Goal: Task Accomplishment & Management: Manage account settings

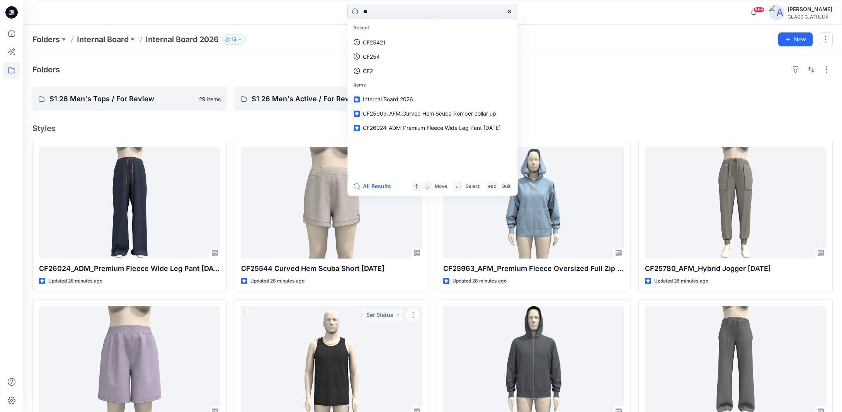
scroll to position [232, 0]
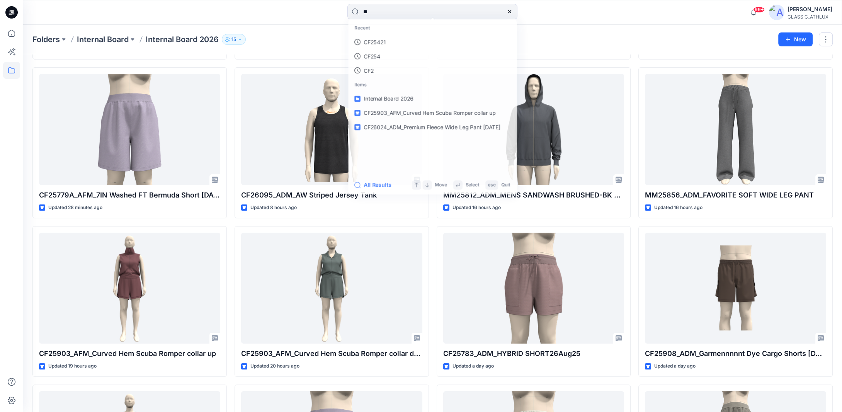
click at [319, 46] on div "Folders Internal Board Internal Board 2026 15 New" at bounding box center [432, 39] width 818 height 29
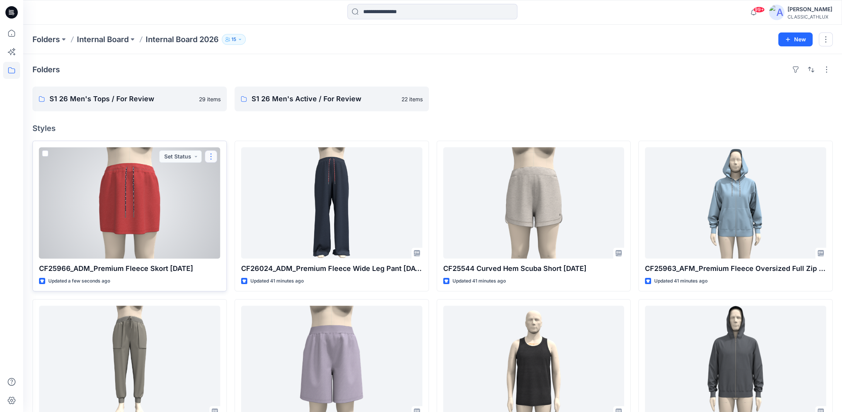
click at [208, 156] on button "button" at bounding box center [211, 156] width 12 height 12
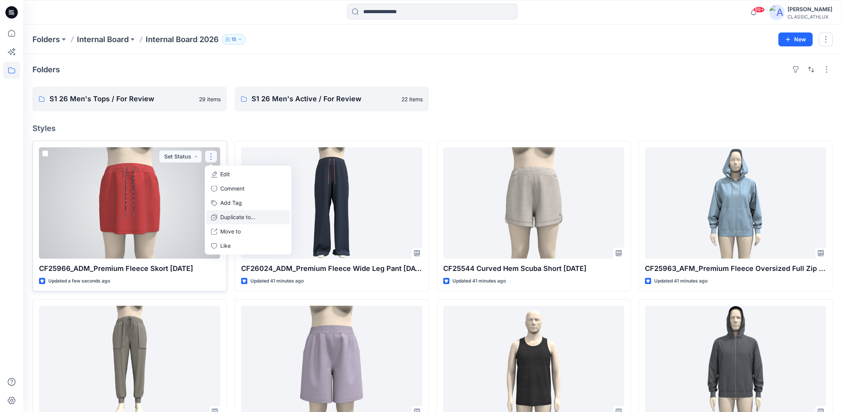
click at [232, 215] on p "Duplicate to..." at bounding box center [237, 217] width 35 height 8
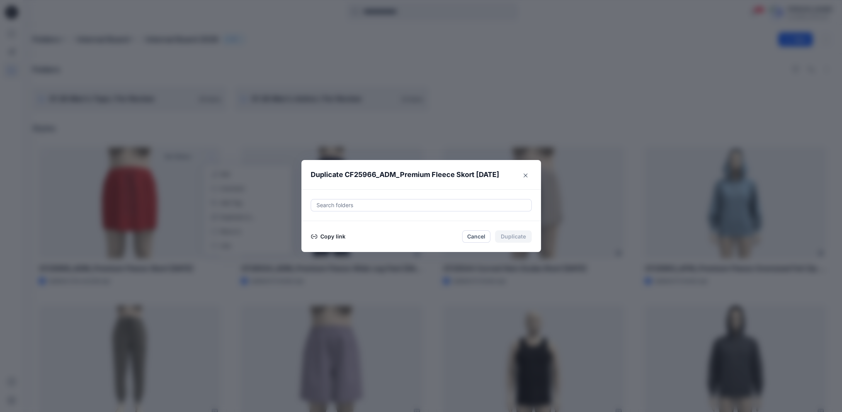
click at [341, 236] on button "Copy link" at bounding box center [328, 236] width 35 height 9
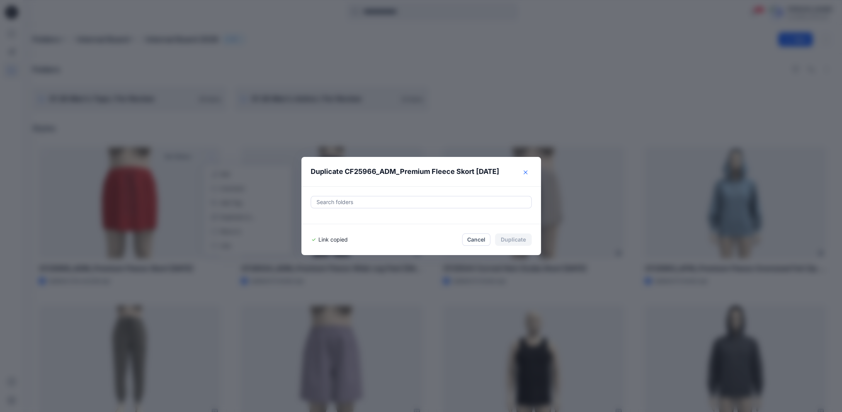
click at [525, 173] on button "Close" at bounding box center [525, 172] width 12 height 12
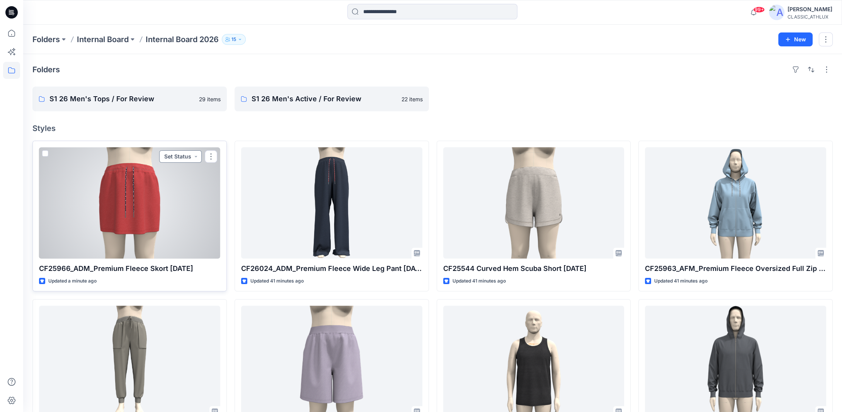
click at [189, 156] on button "Set Status" at bounding box center [180, 156] width 42 height 12
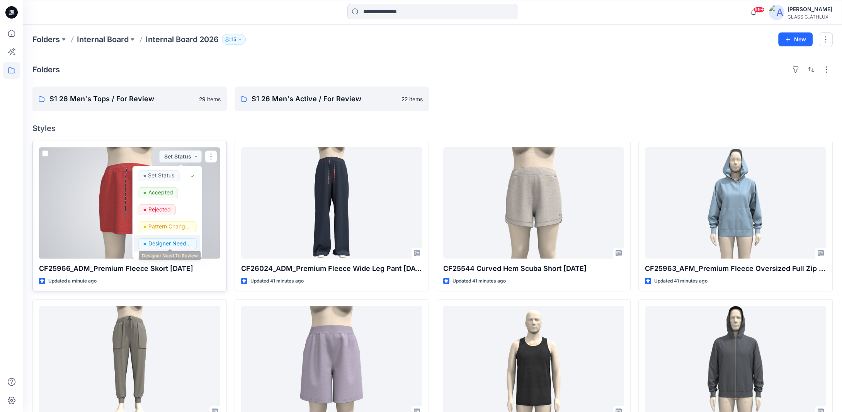
click at [173, 241] on p "Designer Need To Review" at bounding box center [169, 243] width 43 height 10
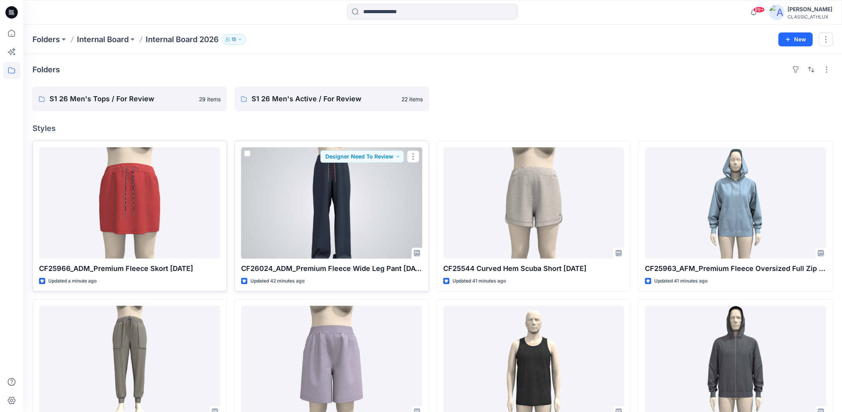
click at [302, 224] on div at bounding box center [331, 202] width 181 height 111
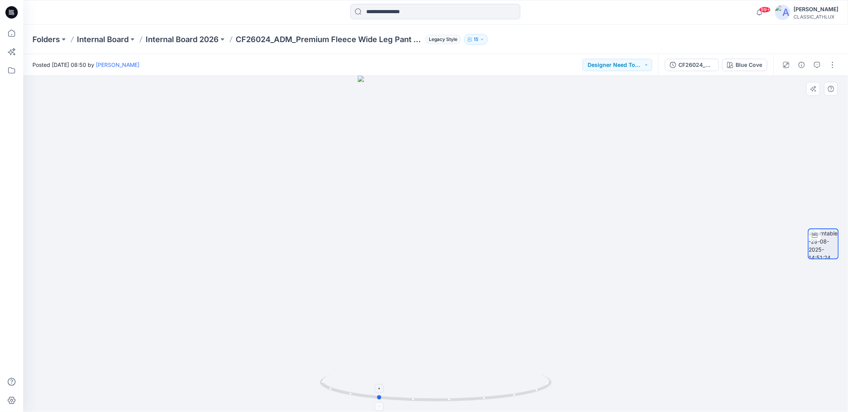
drag, startPoint x: 492, startPoint y: 398, endPoint x: 434, endPoint y: 389, distance: 59.0
click at [434, 389] on icon at bounding box center [437, 388] width 234 height 29
drag, startPoint x: 508, startPoint y: 169, endPoint x: 520, endPoint y: 355, distance: 186.6
click at [17, 34] on icon at bounding box center [11, 33] width 17 height 17
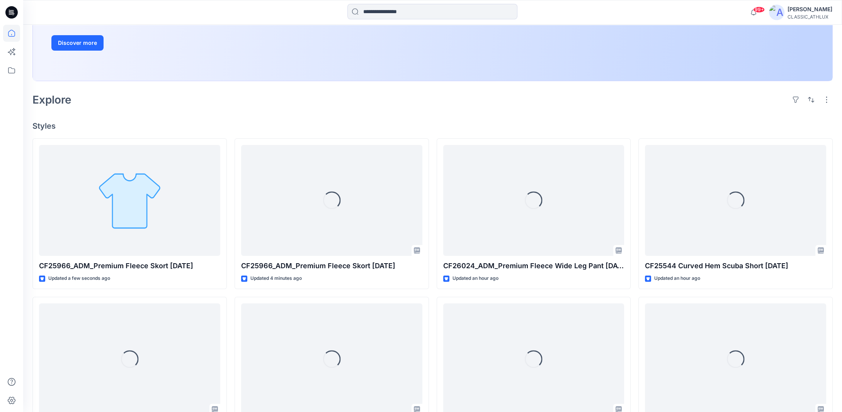
scroll to position [154, 0]
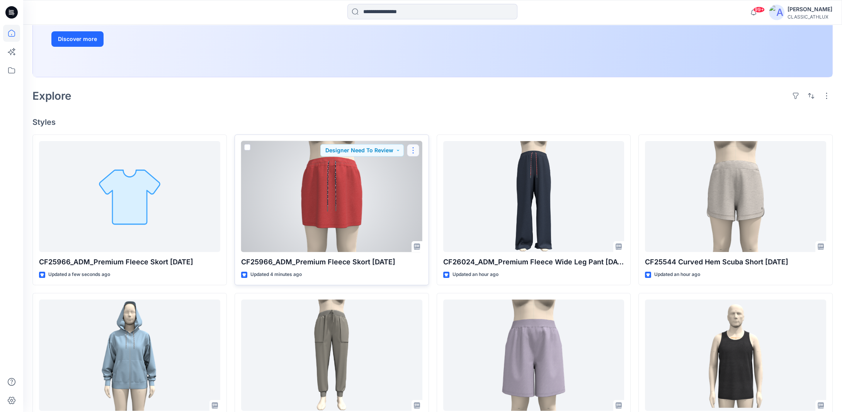
click at [412, 148] on button "button" at bounding box center [413, 150] width 12 height 12
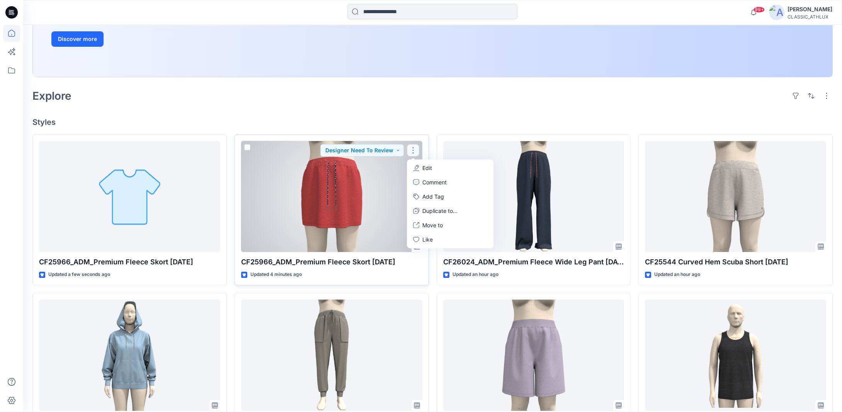
click at [431, 170] on p "Edit" at bounding box center [427, 168] width 10 height 8
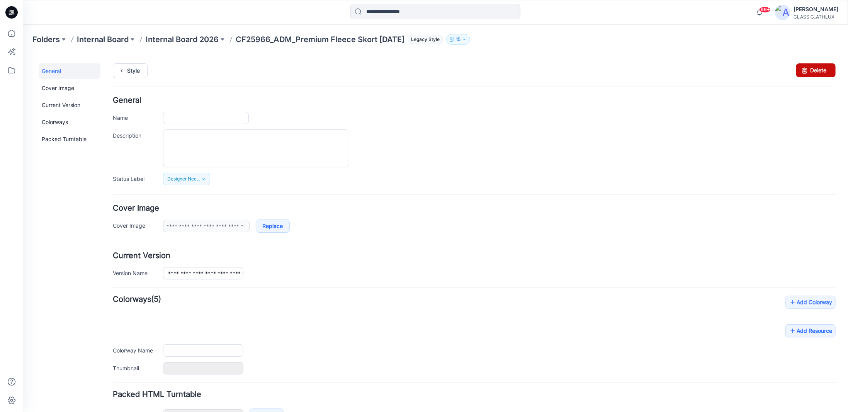
type input "**********"
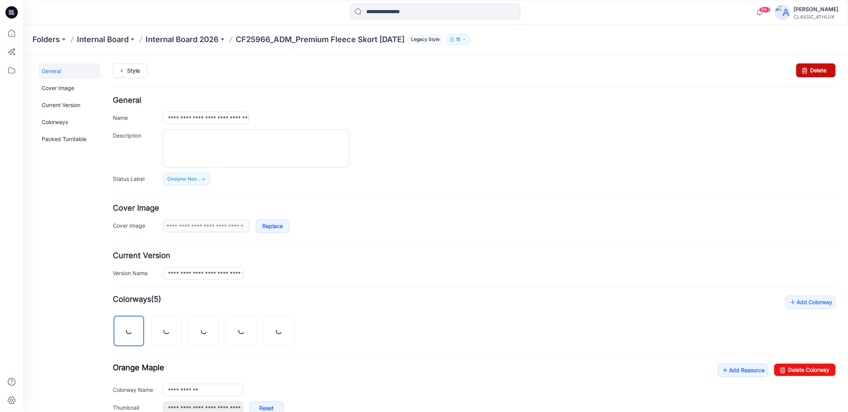
drag, startPoint x: 808, startPoint y: 70, endPoint x: 482, endPoint y: 90, distance: 327.3
click at [808, 70] on link "Delete" at bounding box center [815, 70] width 39 height 14
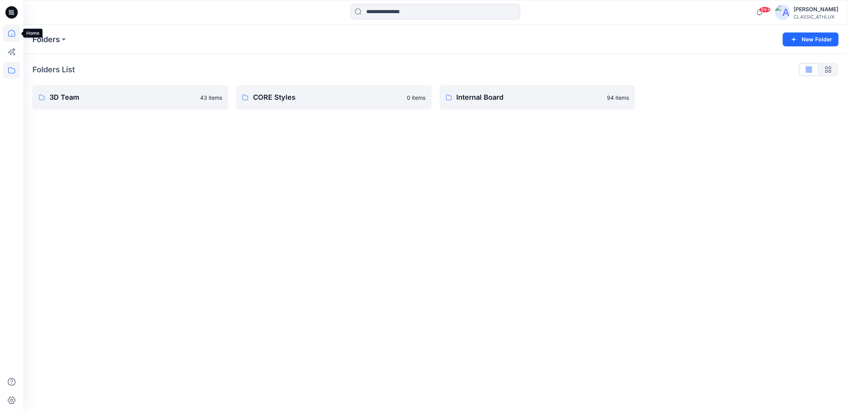
click at [13, 33] on icon at bounding box center [11, 33] width 17 height 17
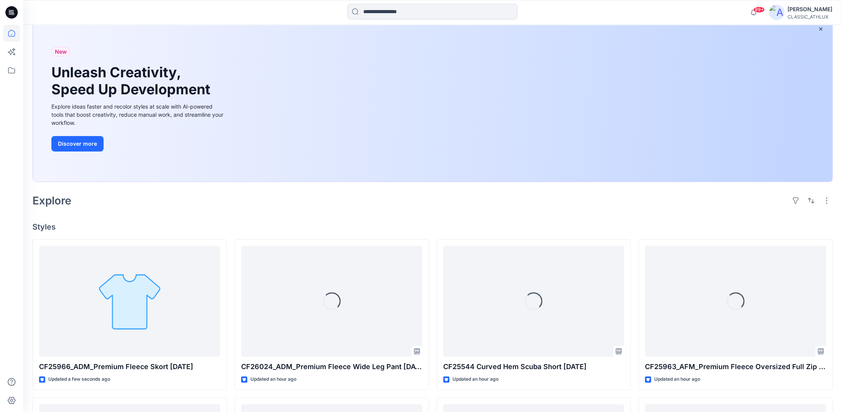
scroll to position [116, 0]
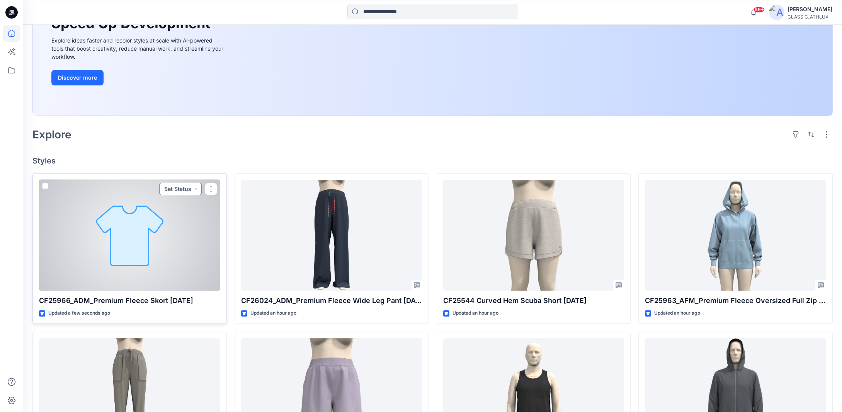
click at [187, 188] on button "Set Status" at bounding box center [180, 189] width 42 height 12
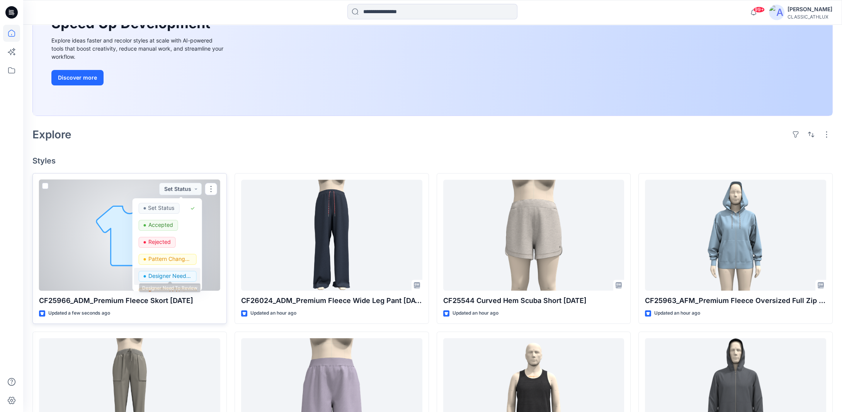
click at [172, 272] on p "Designer Need To Review" at bounding box center [169, 276] width 43 height 10
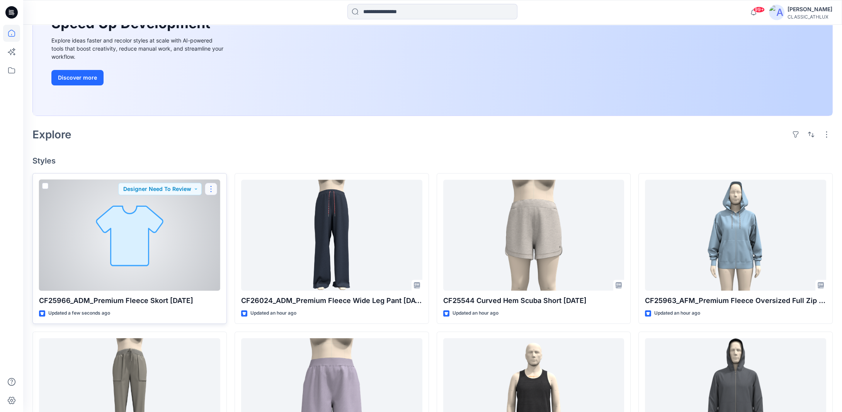
click at [210, 188] on button "button" at bounding box center [211, 189] width 12 height 12
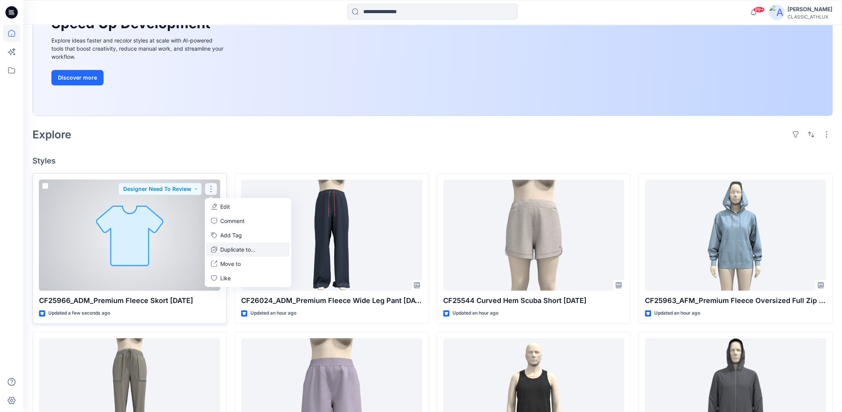
click at [220, 246] on button "Duplicate to..." at bounding box center [247, 249] width 83 height 14
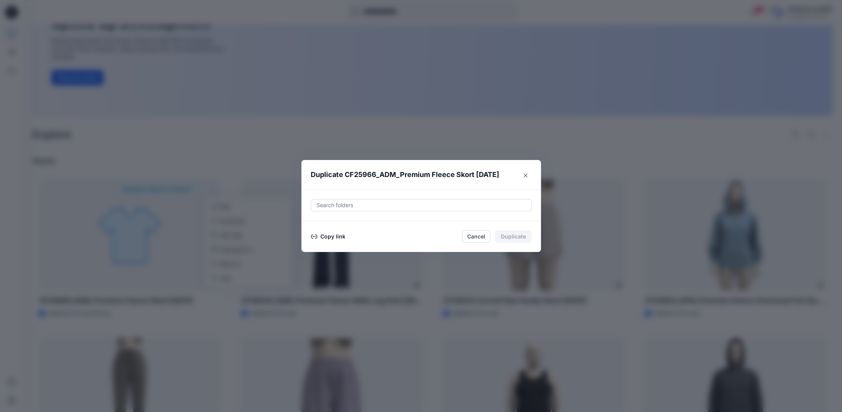
click at [326, 235] on button "Copy link" at bounding box center [328, 236] width 35 height 9
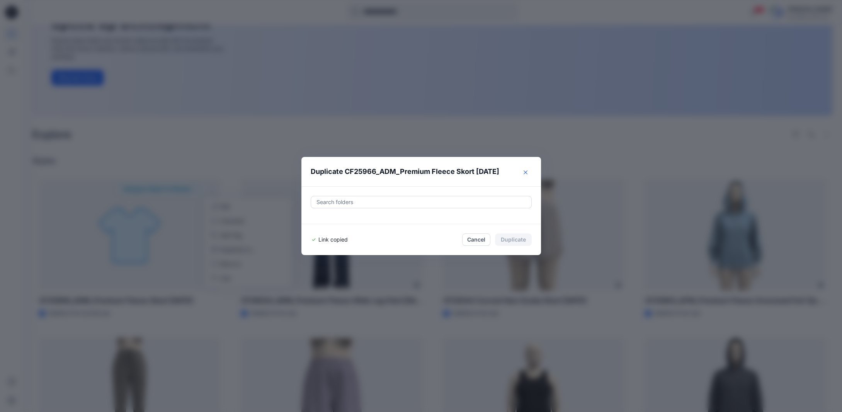
click at [527, 174] on icon "Close" at bounding box center [525, 172] width 4 height 4
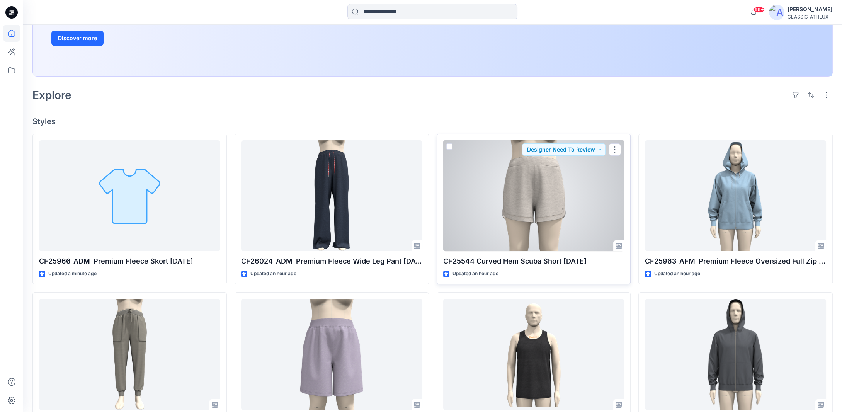
scroll to position [193, 0]
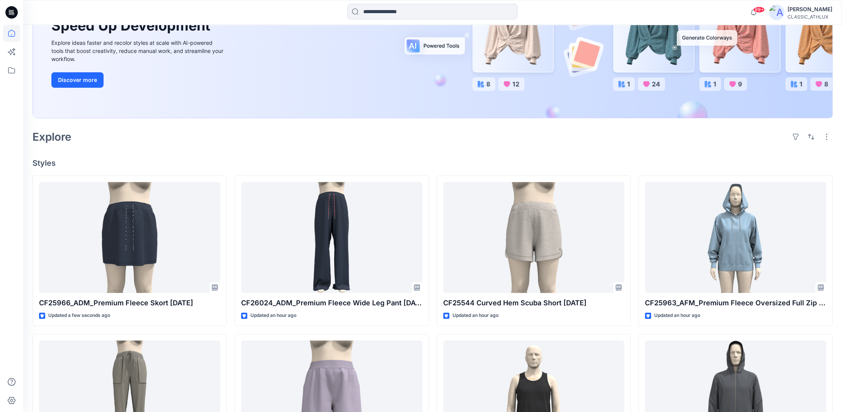
scroll to position [161, 0]
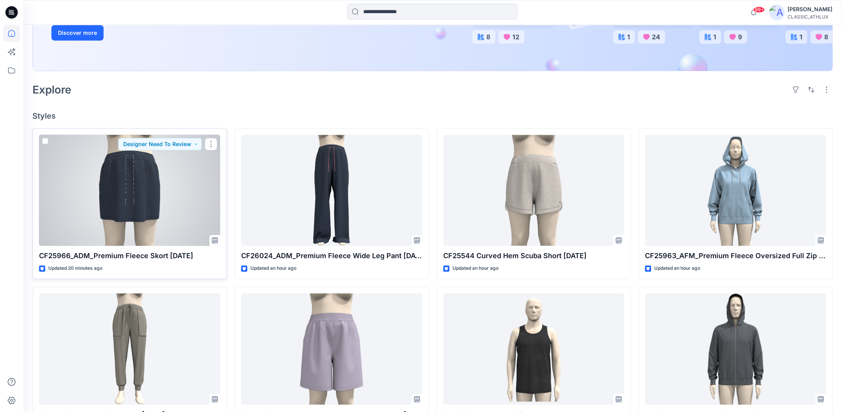
click at [172, 177] on div at bounding box center [129, 190] width 181 height 111
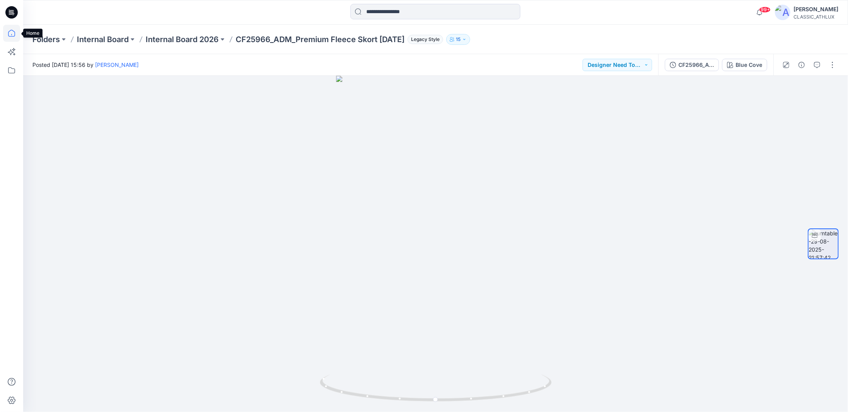
click at [11, 37] on icon at bounding box center [11, 33] width 17 height 17
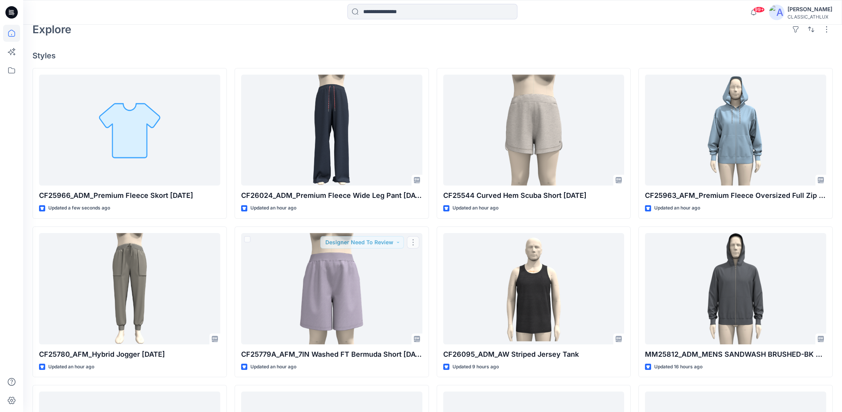
scroll to position [232, 0]
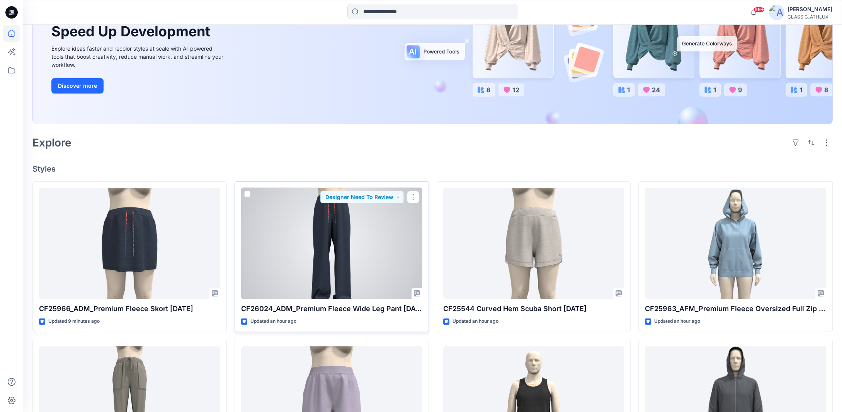
scroll to position [33, 0]
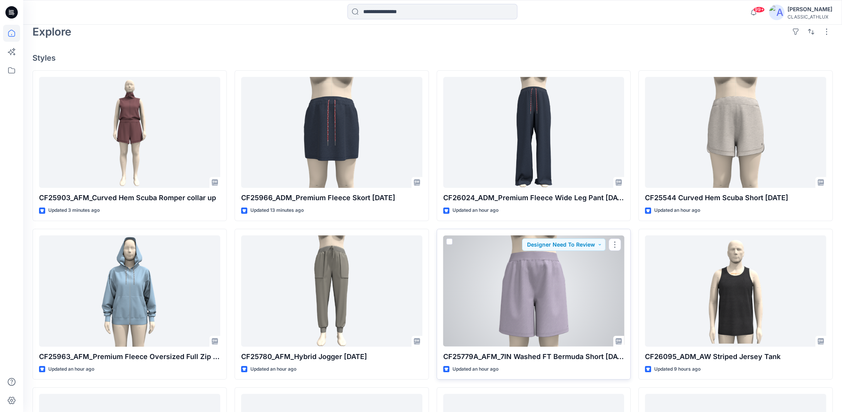
scroll to position [265, 0]
